Goal: Task Accomplishment & Management: Use online tool/utility

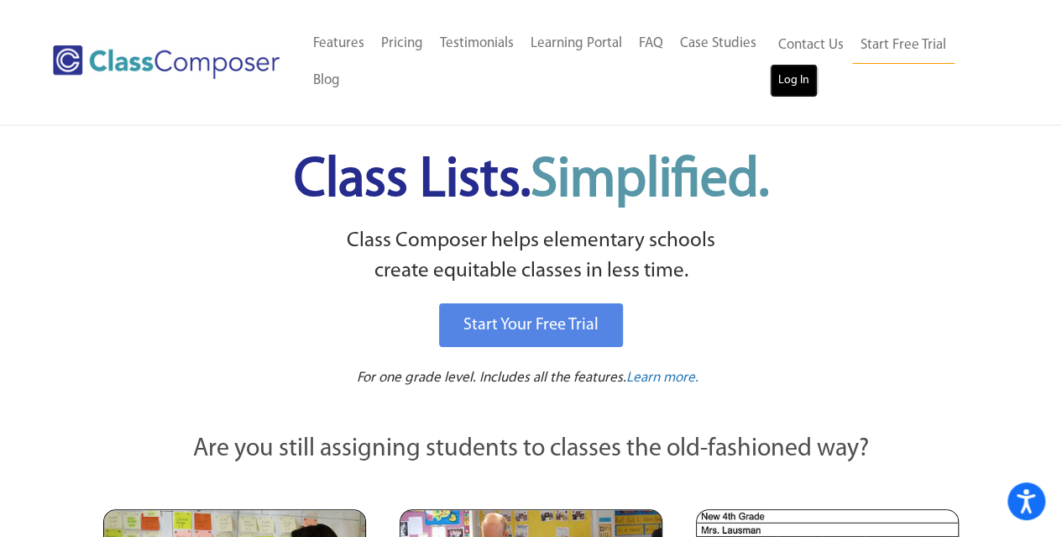
click at [792, 82] on link "Log In" at bounding box center [794, 81] width 48 height 34
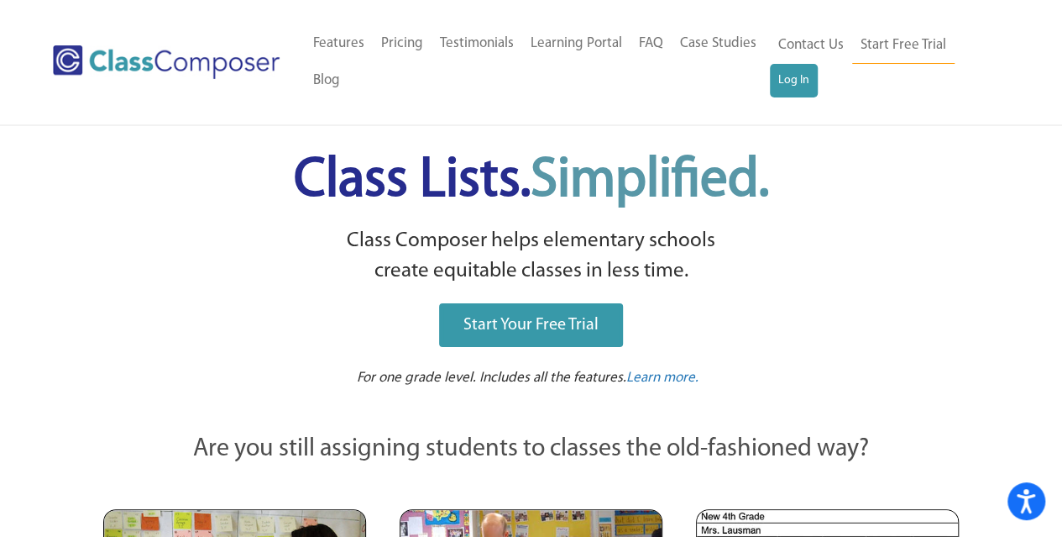
click at [474, 343] on link "Start Your Free Trial" at bounding box center [531, 325] width 184 height 44
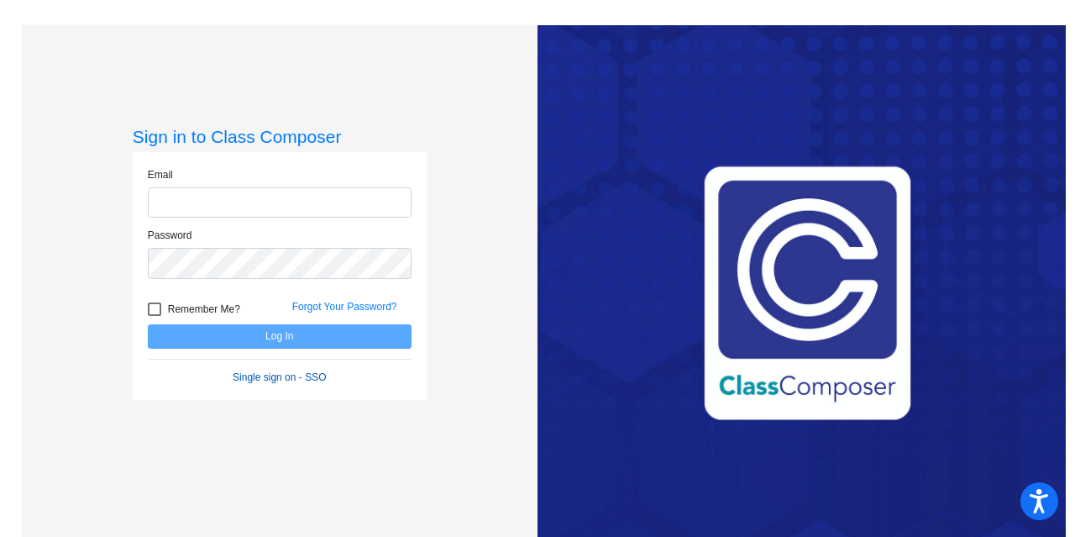
click at [279, 380] on form "Email Password Remember Me? Forgot Your Password? Log In Single sign on - SSO" at bounding box center [280, 276] width 264 height 218
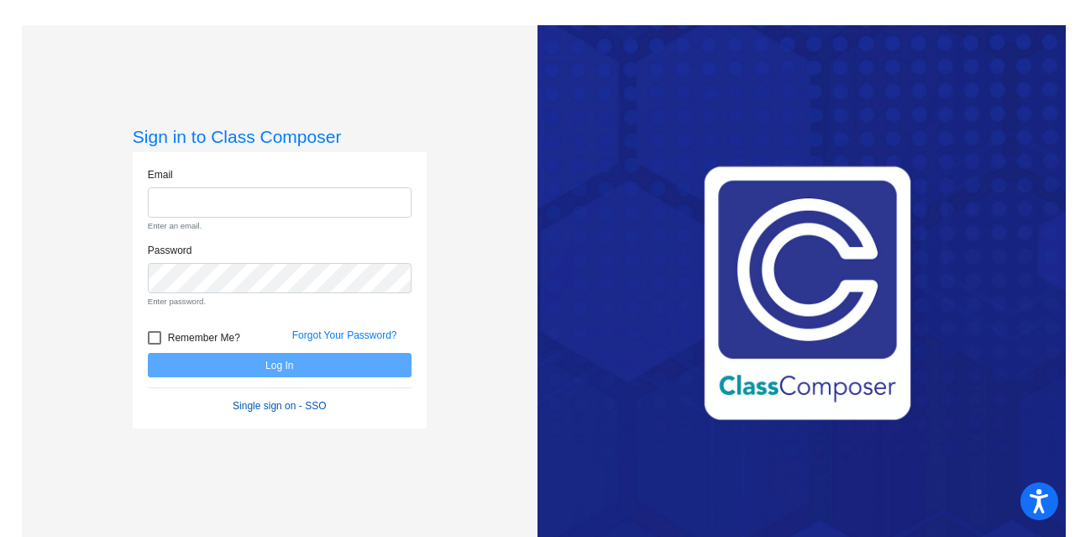
click at [286, 403] on link "Single sign on - SSO" at bounding box center [279, 406] width 93 height 12
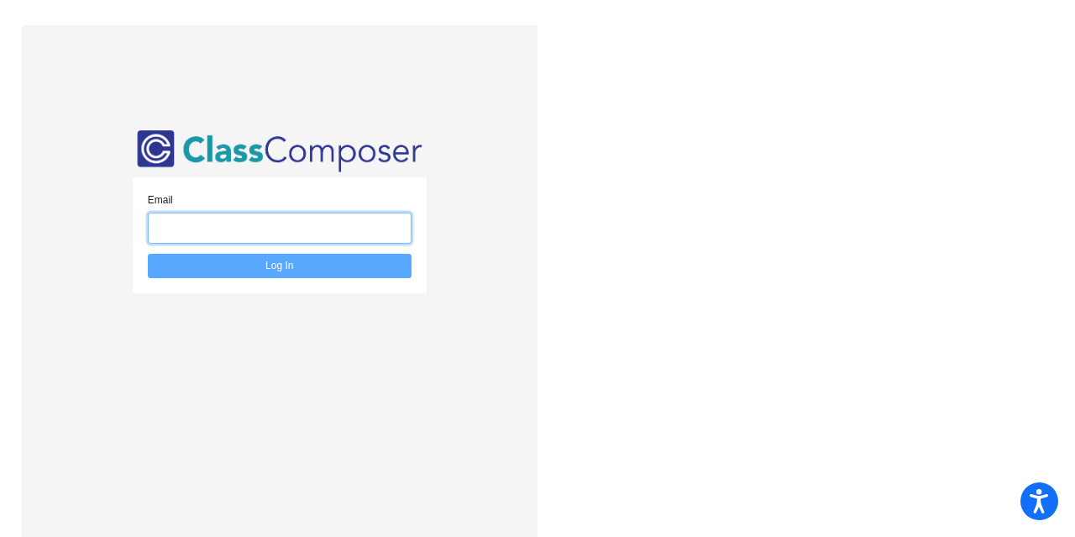
click at [202, 232] on input "email" at bounding box center [280, 227] width 264 height 31
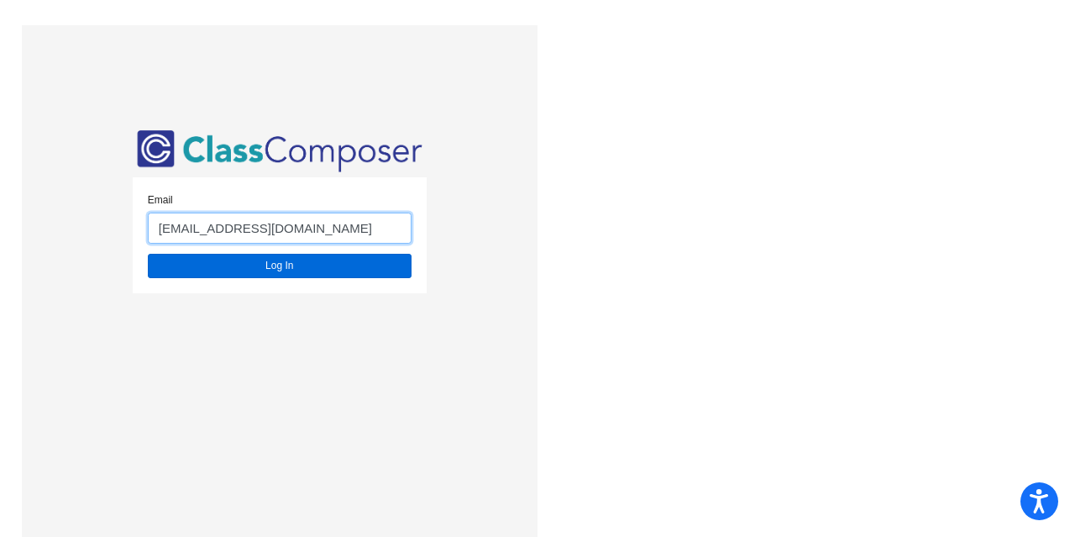
type input "jmagee@forsyth.k12.ga.us"
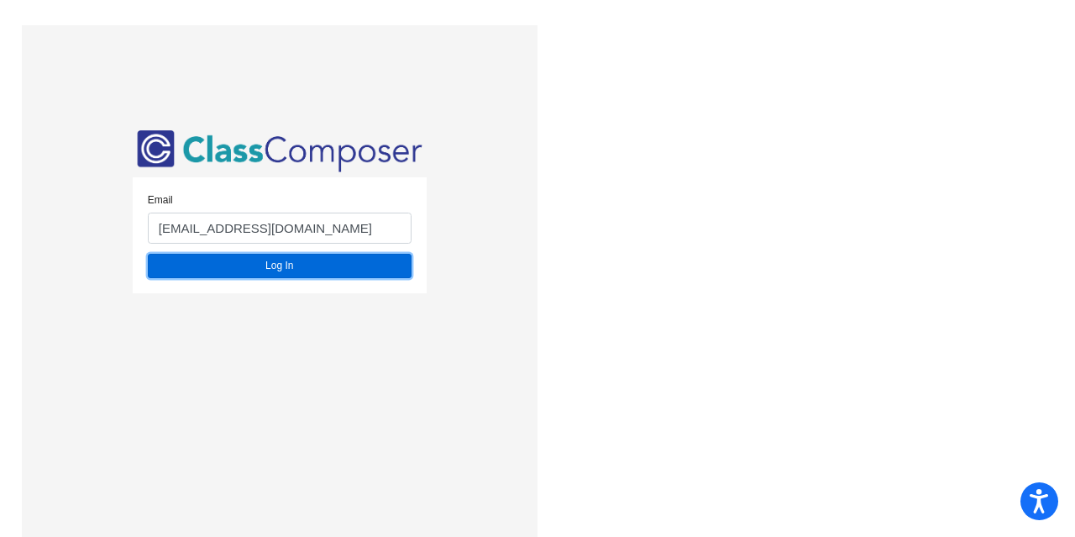
click at [273, 260] on button "Log In" at bounding box center [280, 266] width 264 height 24
click at [275, 266] on button "Log In" at bounding box center [280, 266] width 264 height 24
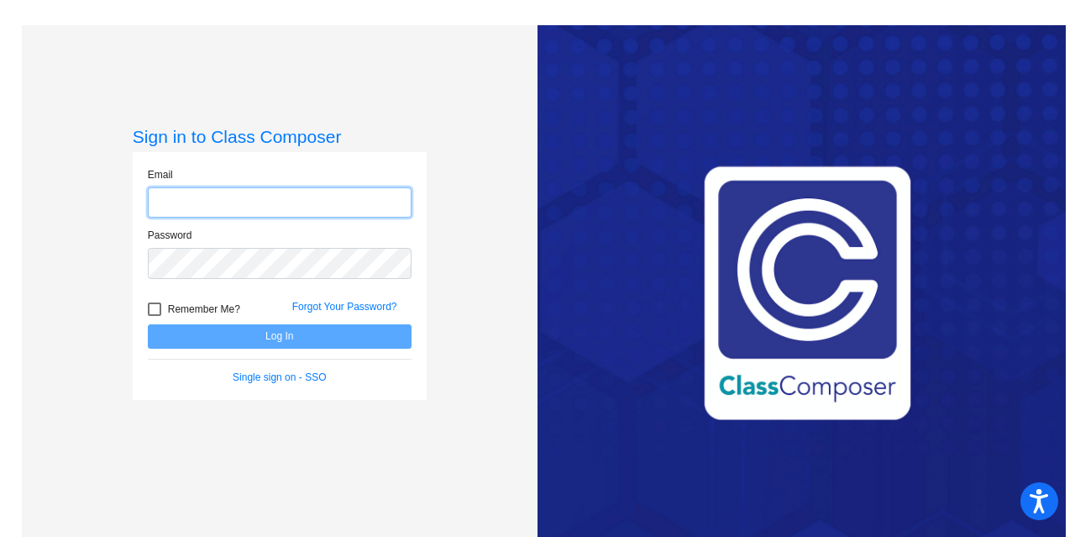
click at [199, 197] on input "email" at bounding box center [280, 202] width 264 height 31
type input "[EMAIL_ADDRESS][DOMAIN_NAME]"
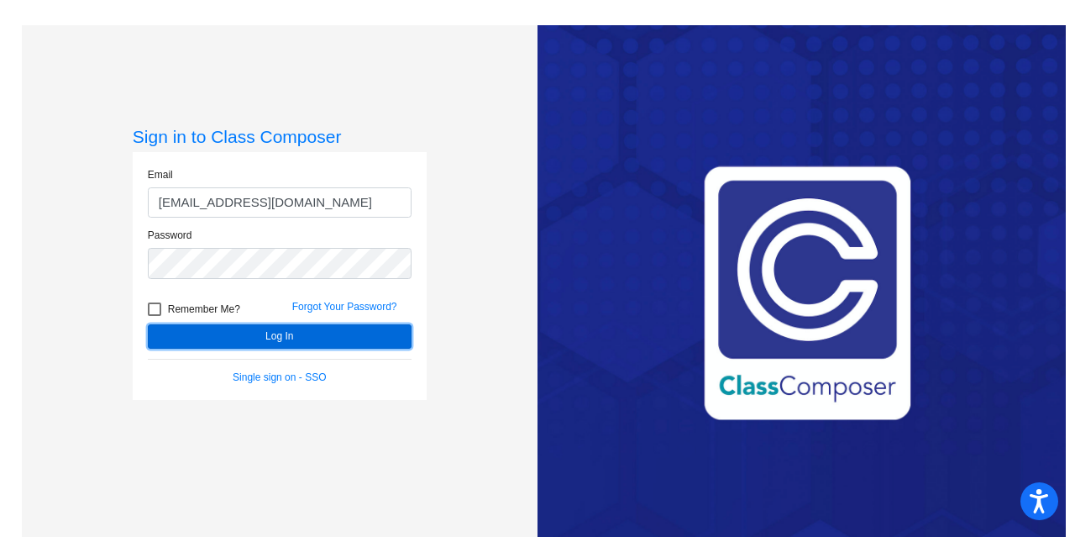
click at [287, 338] on button "Log In" at bounding box center [280, 336] width 264 height 24
click at [237, 343] on button "Log In" at bounding box center [280, 336] width 264 height 24
click at [229, 343] on button "Log In" at bounding box center [280, 336] width 264 height 24
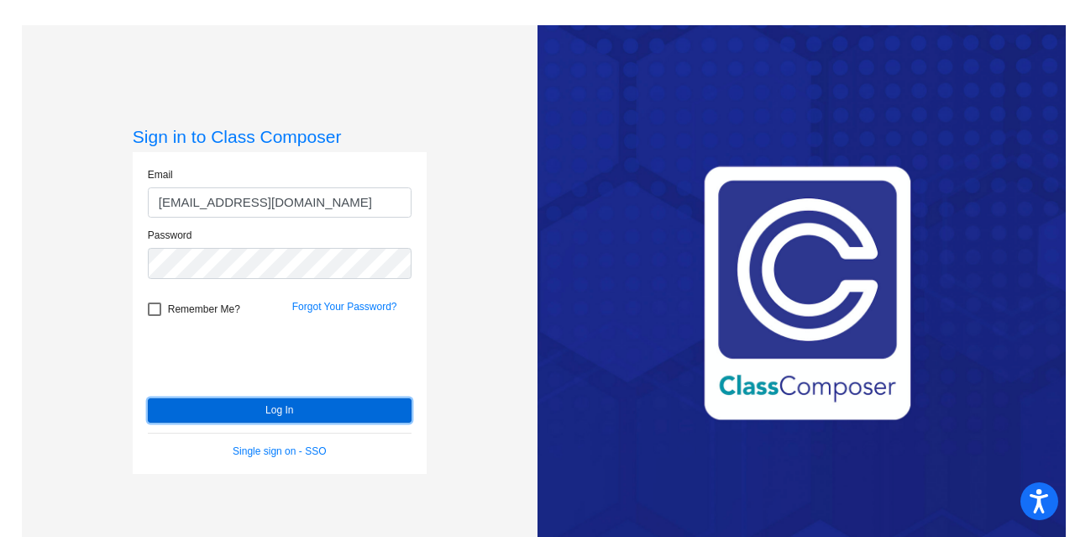
click at [232, 406] on button "Log In" at bounding box center [280, 410] width 264 height 24
click at [242, 407] on button "Log In" at bounding box center [280, 410] width 264 height 24
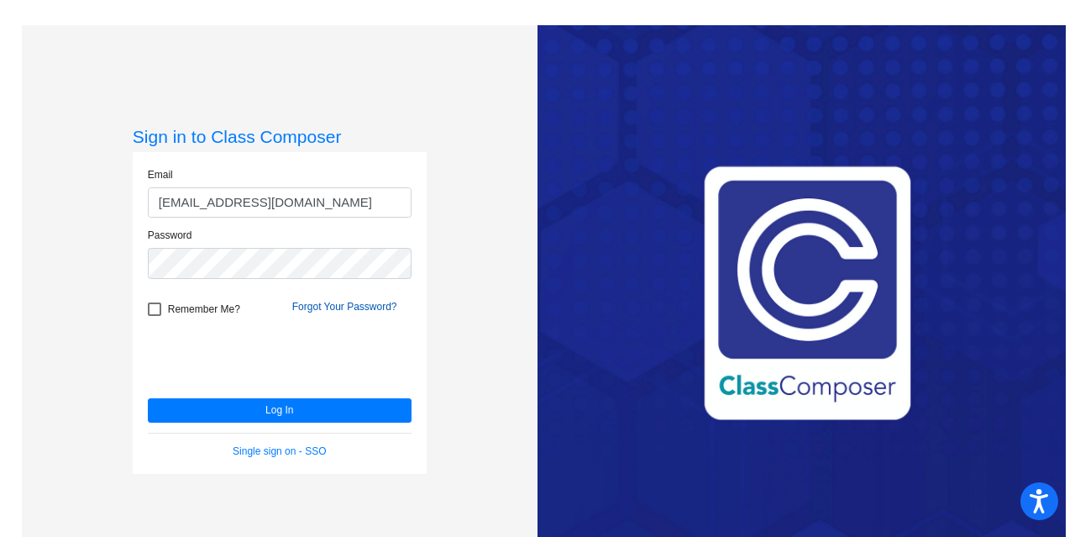
click at [324, 307] on link "Forgot Your Password?" at bounding box center [344, 307] width 105 height 12
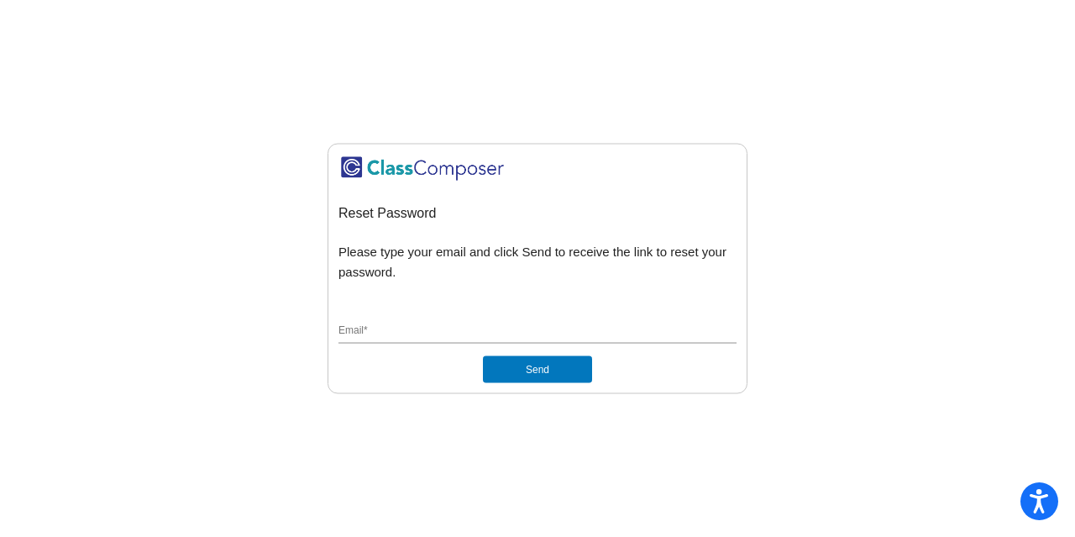
click at [447, 344] on div "Email *" at bounding box center [537, 334] width 398 height 45
click at [391, 319] on div "Email *" at bounding box center [537, 328] width 398 height 32
type input "[EMAIL_ADDRESS][DOMAIN_NAME]"
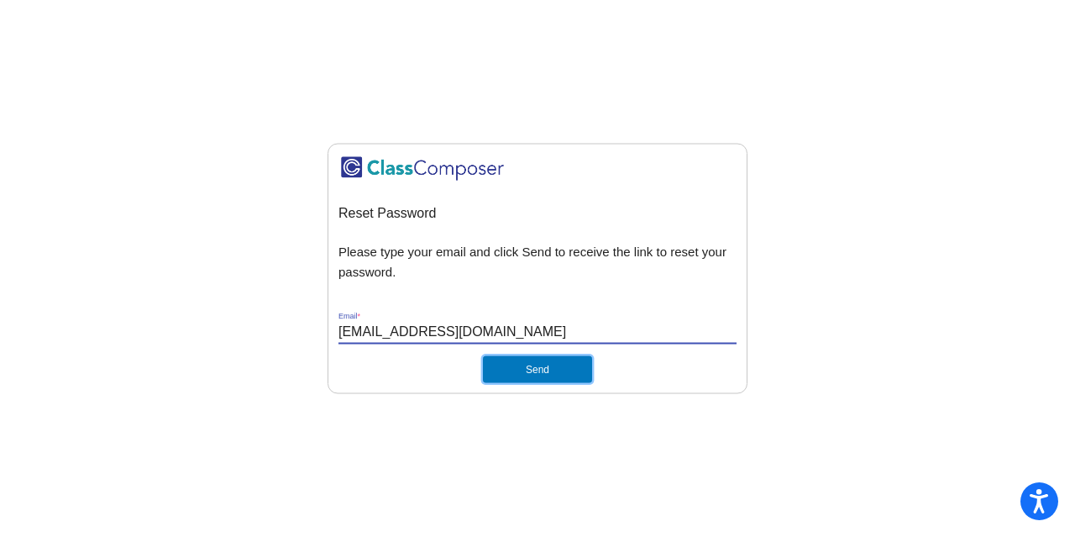
click at [518, 369] on button "Send" at bounding box center [537, 369] width 109 height 27
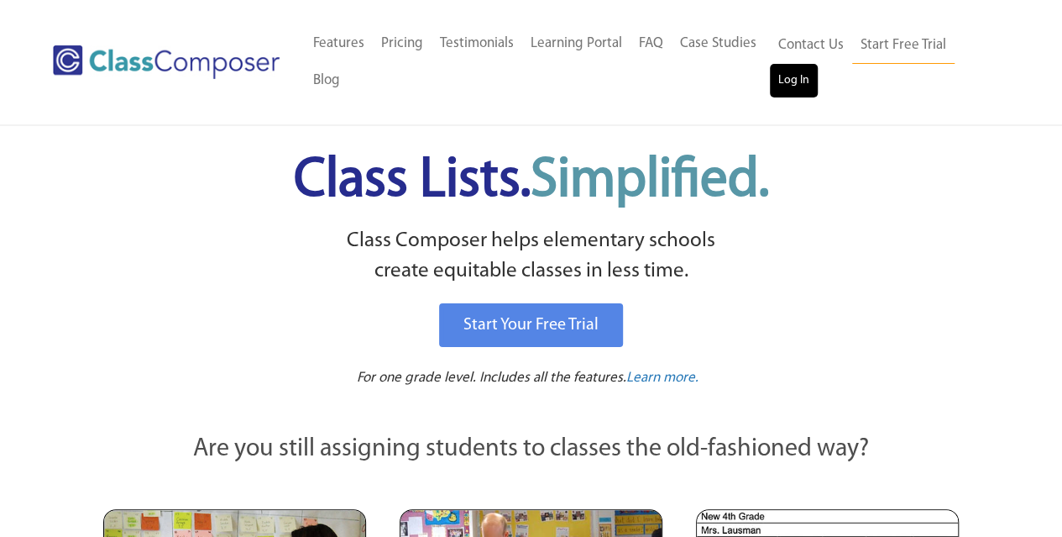
click at [788, 82] on link "Log In" at bounding box center [794, 81] width 48 height 34
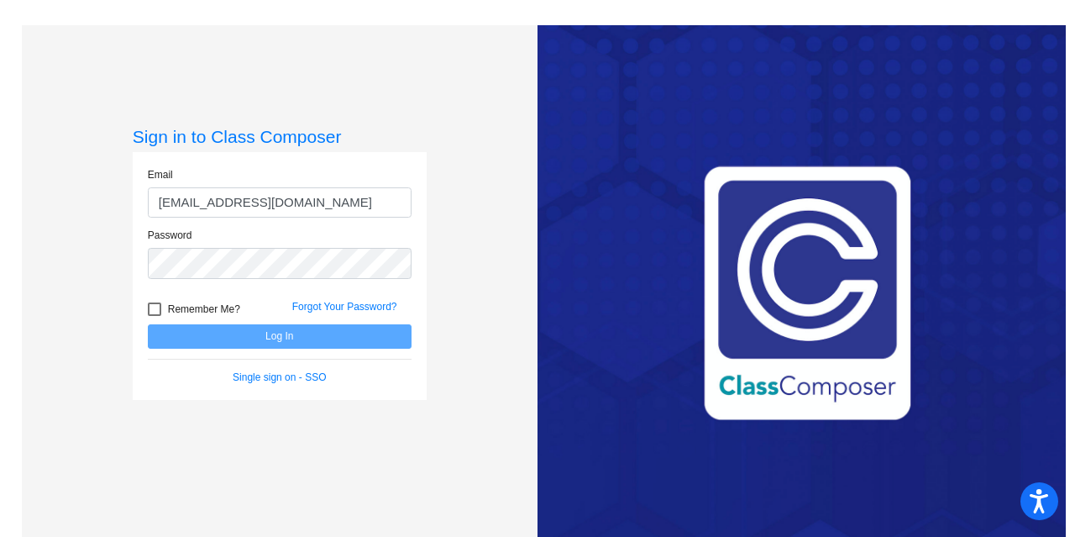
type input "[EMAIL_ADDRESS][DOMAIN_NAME]"
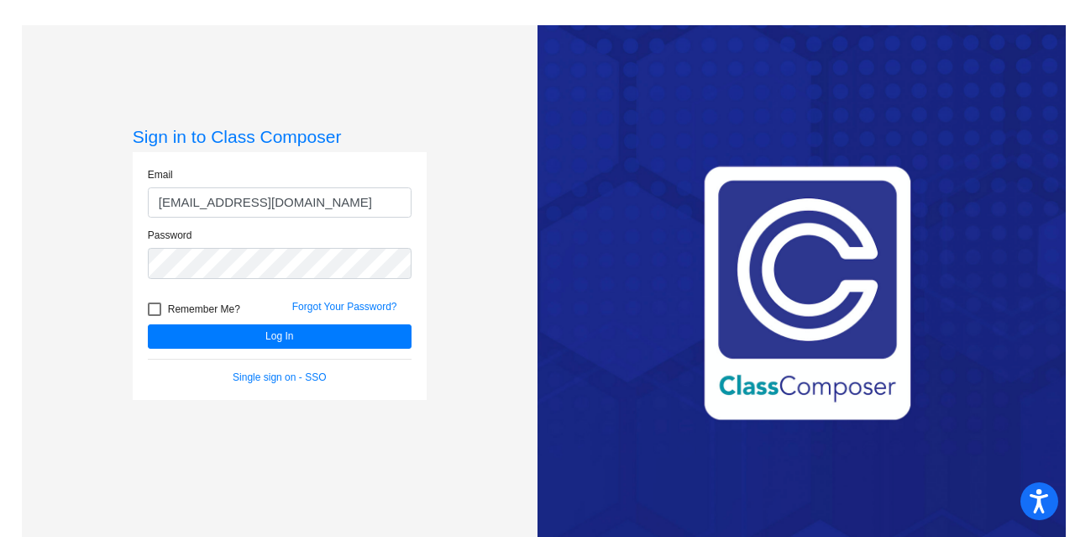
click at [151, 313] on div at bounding box center [154, 308] width 13 height 13
click at [154, 316] on input "Remember Me?" at bounding box center [154, 316] width 1 height 1
checkbox input "true"
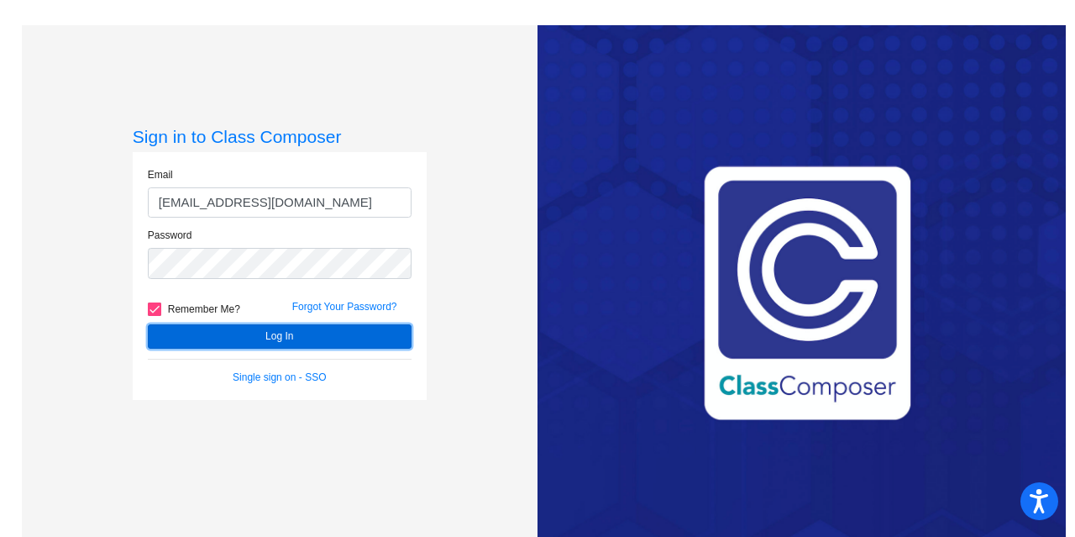
click at [233, 346] on button "Log In" at bounding box center [280, 336] width 264 height 24
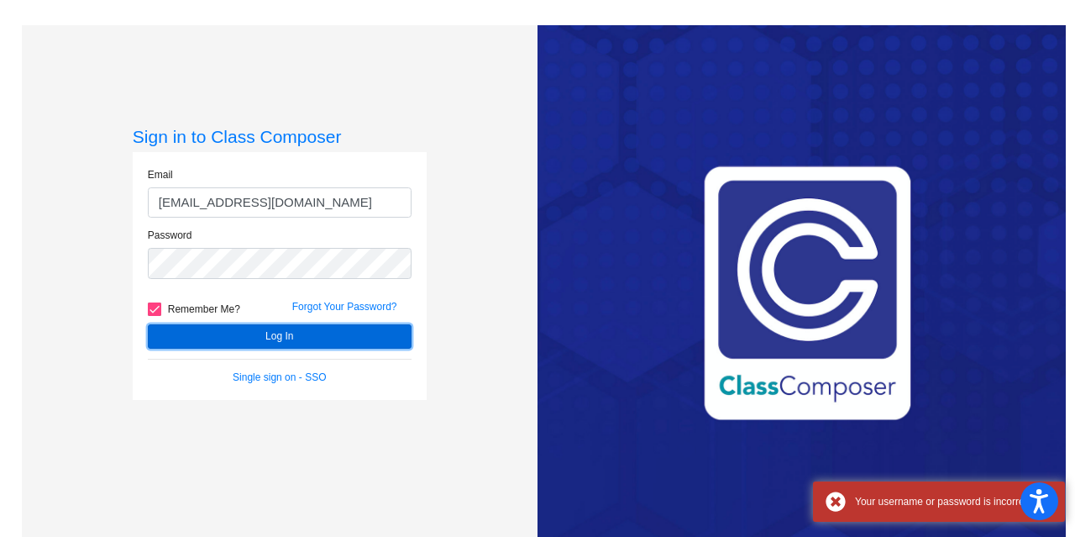
click at [225, 344] on button "Log In" at bounding box center [280, 336] width 264 height 24
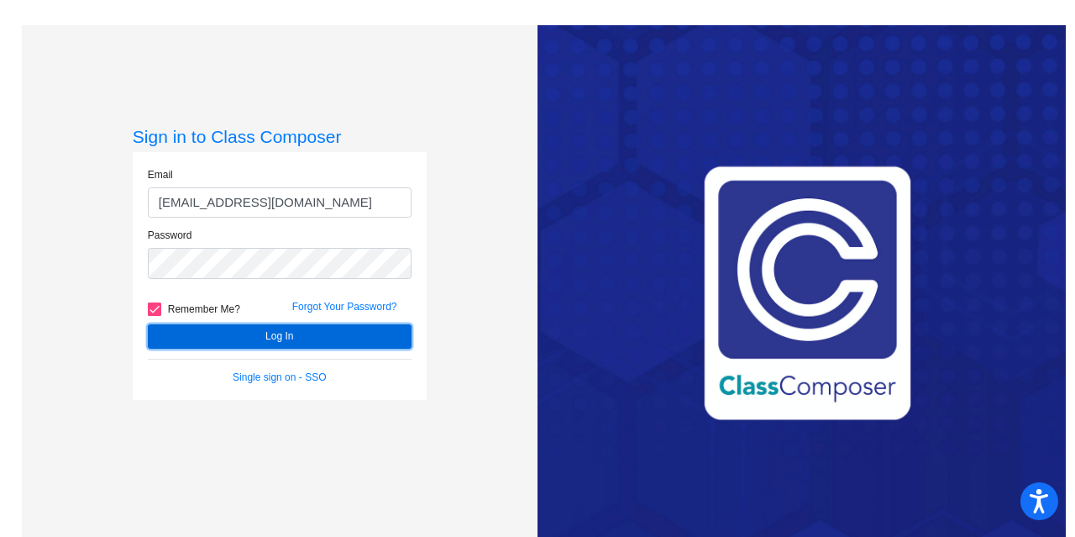
click at [255, 334] on button "Log In" at bounding box center [280, 336] width 264 height 24
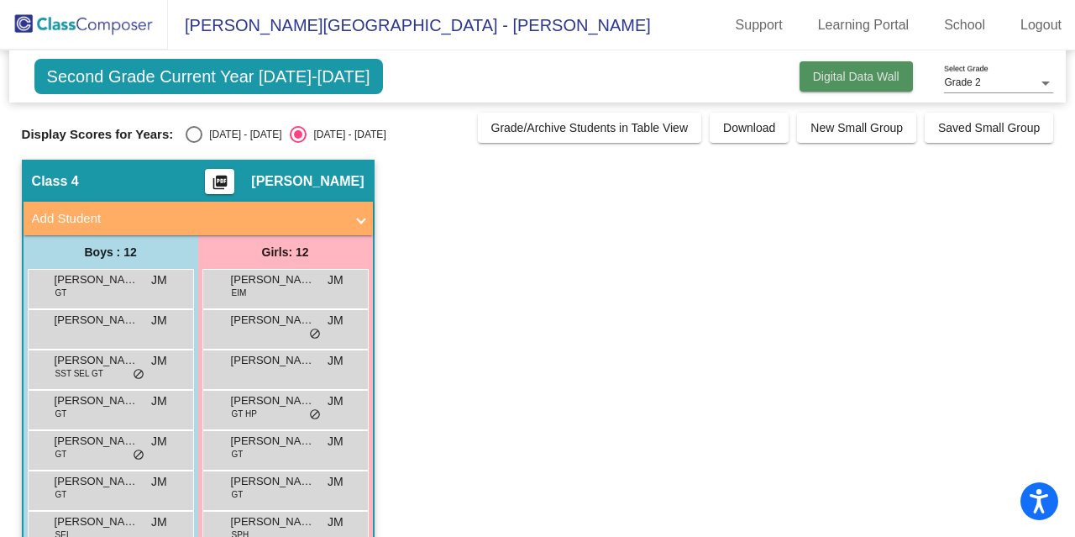
click at [848, 74] on span "Digital Data Wall" at bounding box center [856, 76] width 87 height 13
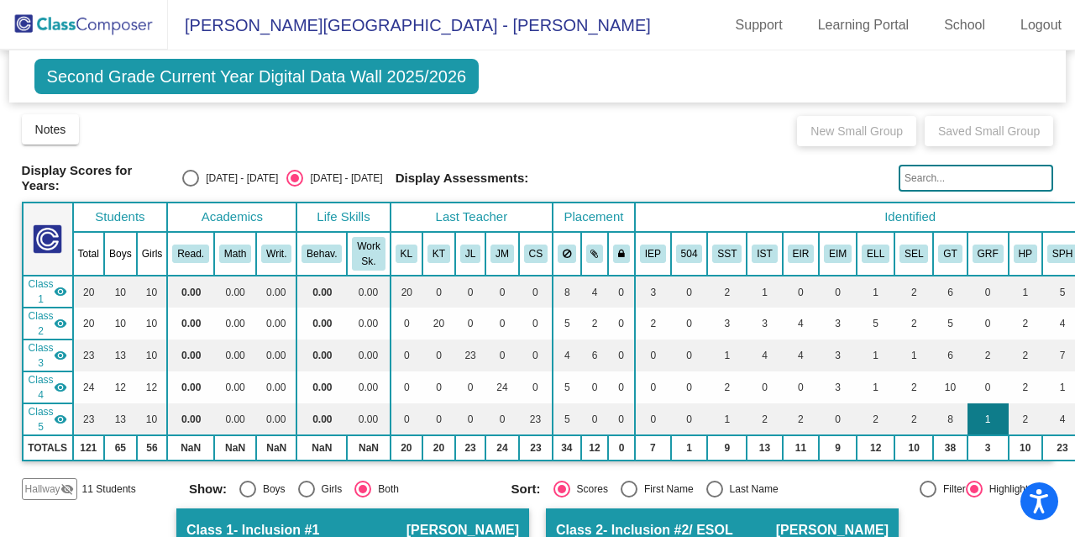
click at [988, 403] on td "1" at bounding box center [988, 419] width 41 height 32
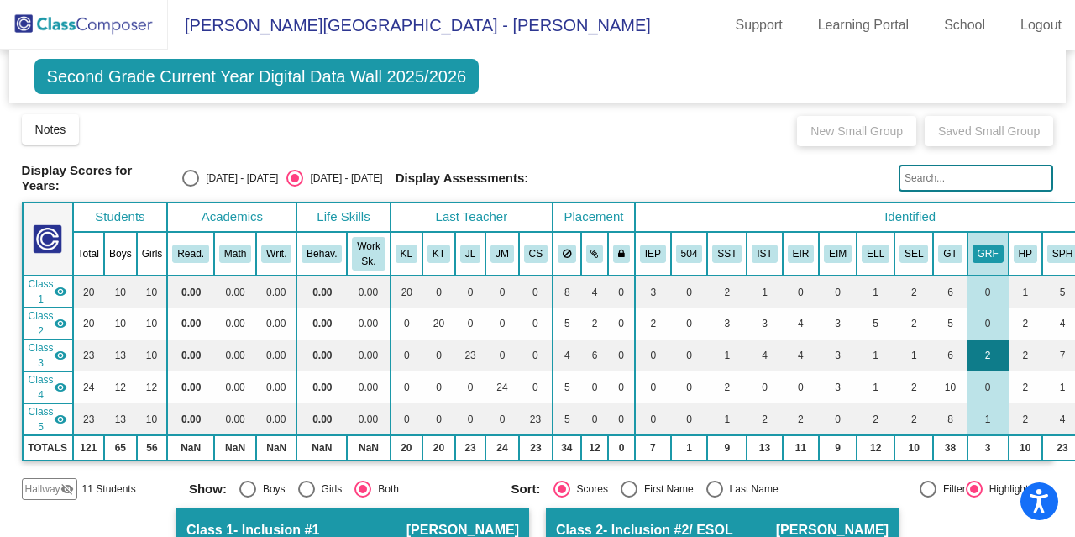
click at [973, 344] on td "2" at bounding box center [988, 355] width 41 height 32
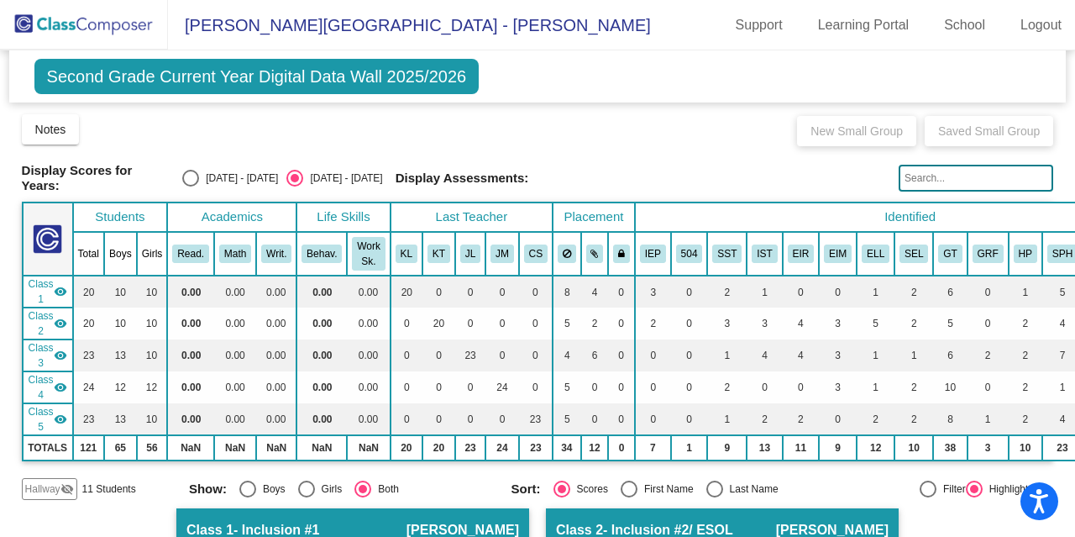
click at [67, 319] on td "Class 2 visibility" at bounding box center [48, 323] width 50 height 32
click at [60, 317] on mat-icon "visibility_off" at bounding box center [60, 323] width 13 height 13
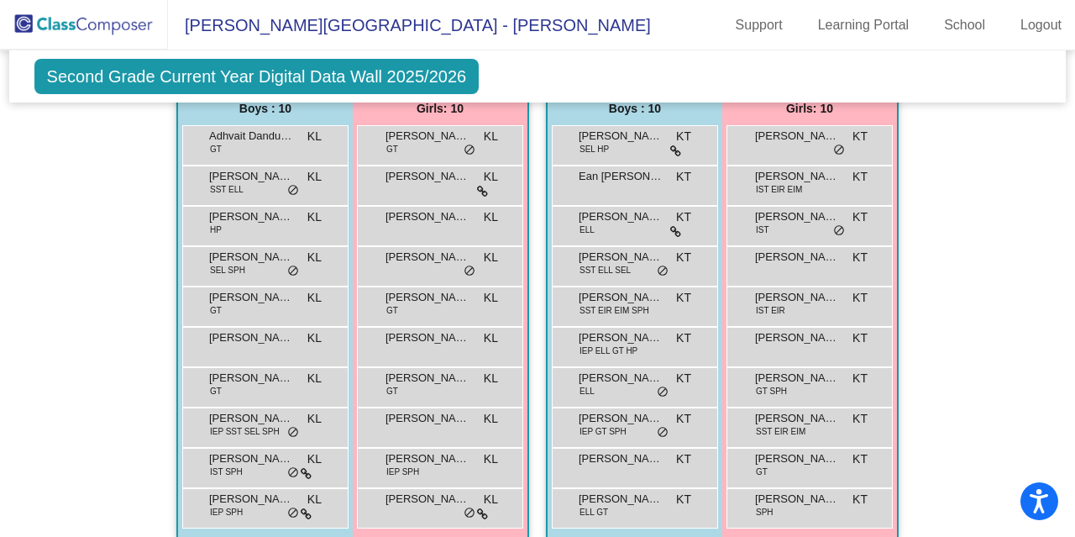
scroll to position [450, 0]
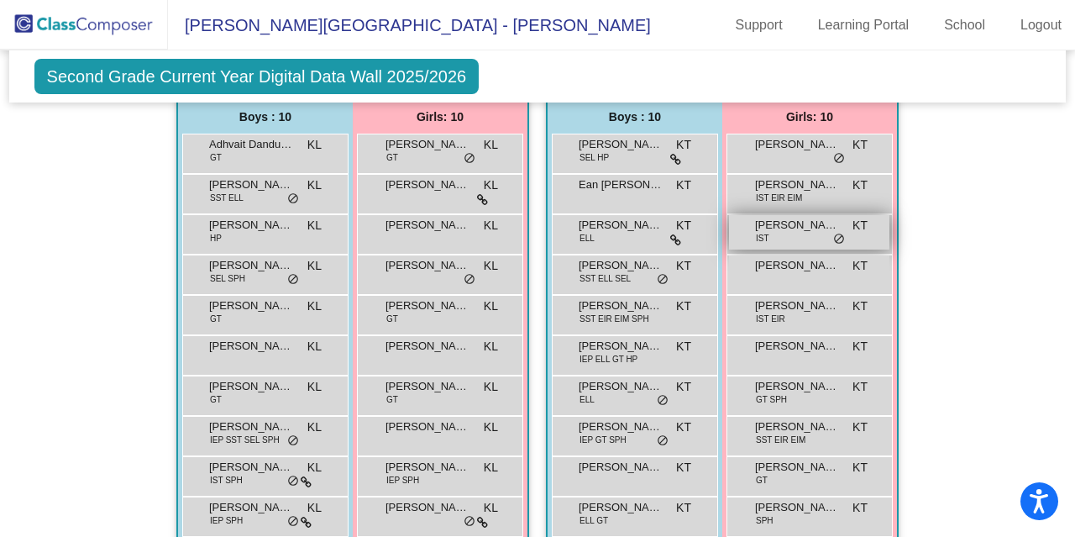
click at [842, 218] on div "[PERSON_NAME] IST KT lock do_not_disturb_alt" at bounding box center [809, 232] width 160 height 34
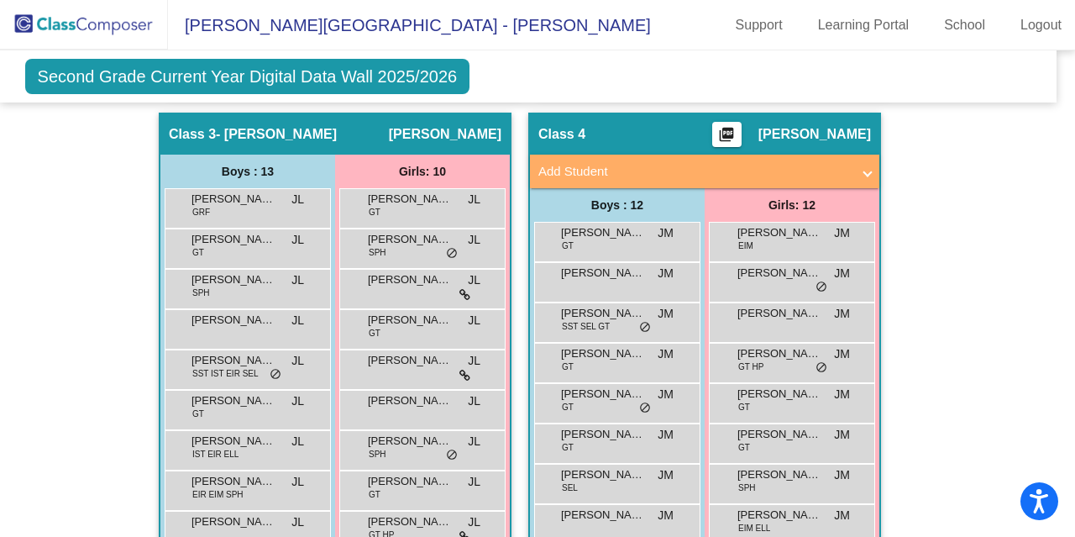
scroll to position [900, 9]
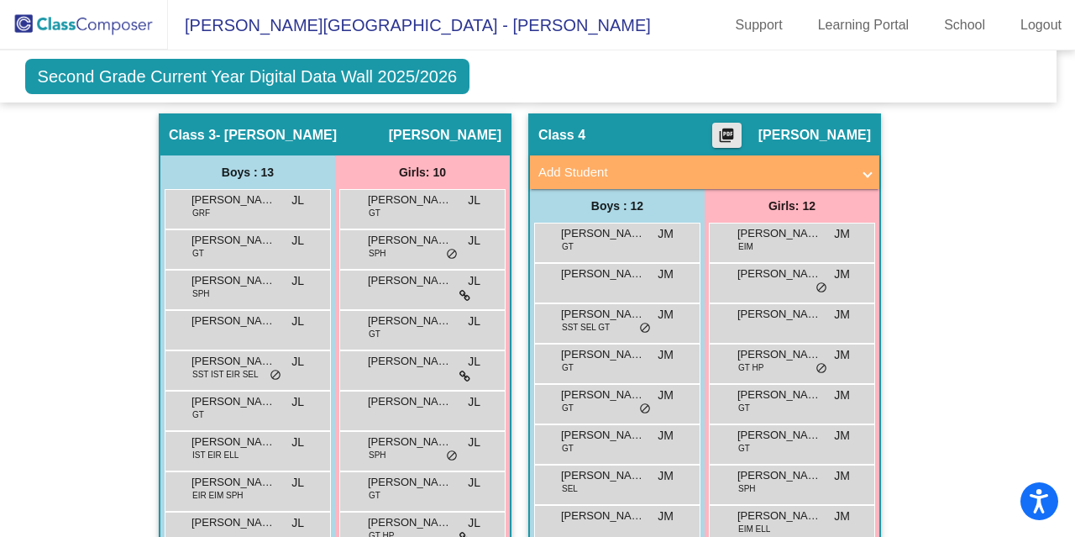
click at [736, 133] on mat-icon "picture_as_pdf" at bounding box center [726, 139] width 20 height 24
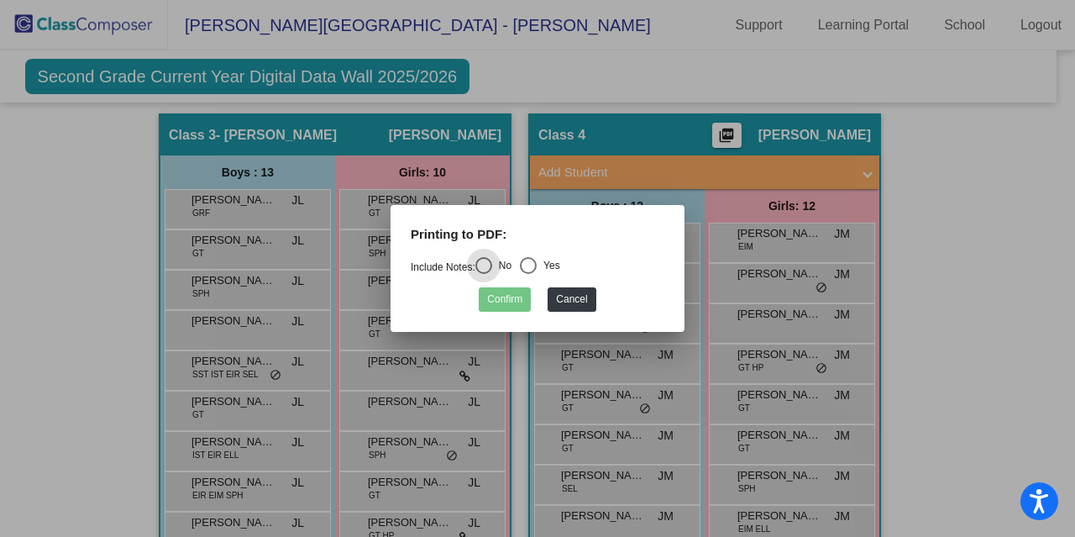
click at [534, 268] on div "Select an option" at bounding box center [528, 265] width 17 height 17
click at [528, 274] on input "Yes" at bounding box center [527, 274] width 1 height 1
radio input "true"
click at [512, 299] on button "Confirm" at bounding box center [505, 299] width 52 height 24
